Goal: Information Seeking & Learning: Learn about a topic

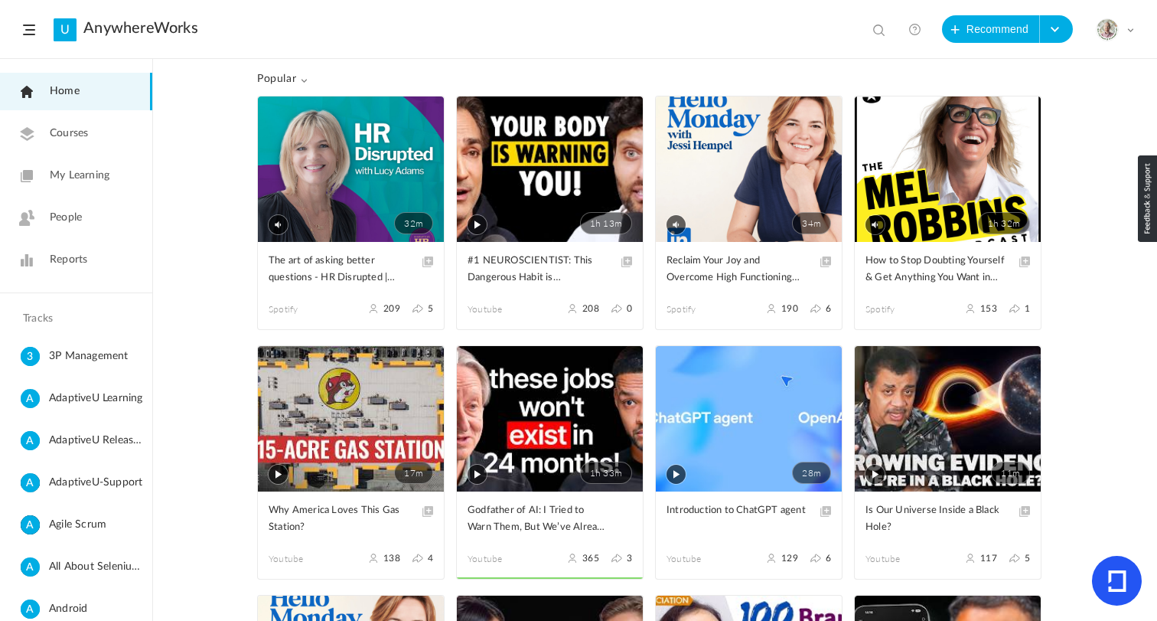
click at [84, 179] on span "My Learning" at bounding box center [80, 176] width 60 height 16
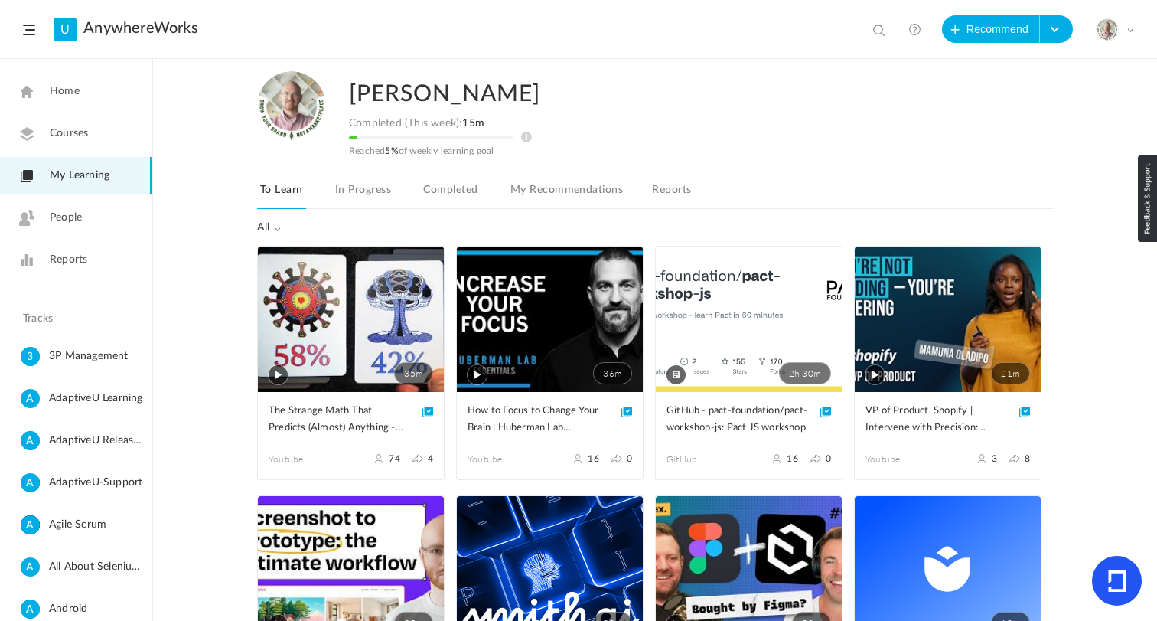
click at [441, 190] on link "Completed" at bounding box center [450, 194] width 60 height 29
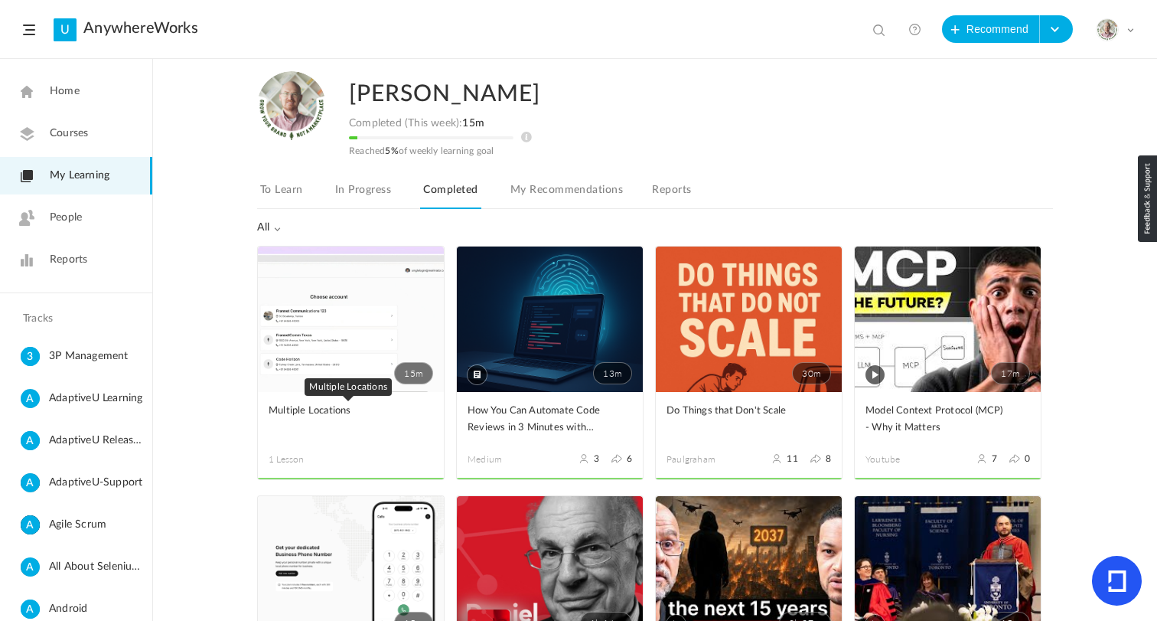
click at [342, 403] on span "Multiple Locations" at bounding box center [340, 410] width 142 height 17
